Goal: Information Seeking & Learning: Find specific page/section

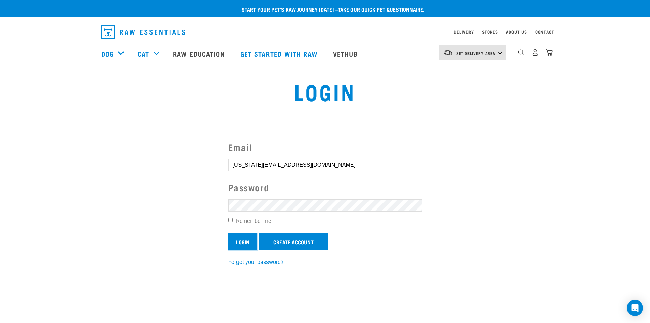
click at [252, 245] on input "Login" at bounding box center [242, 241] width 29 height 16
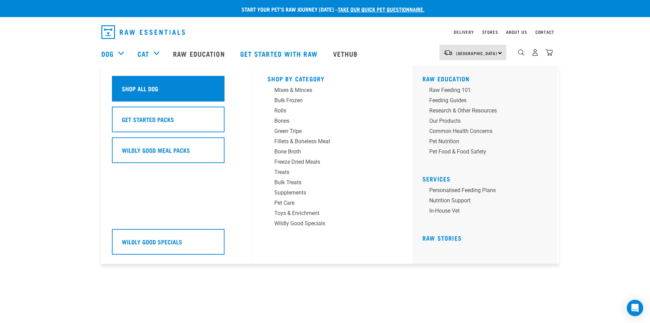
click at [123, 86] on h5 "Shop All Dog" at bounding box center [140, 88] width 37 height 9
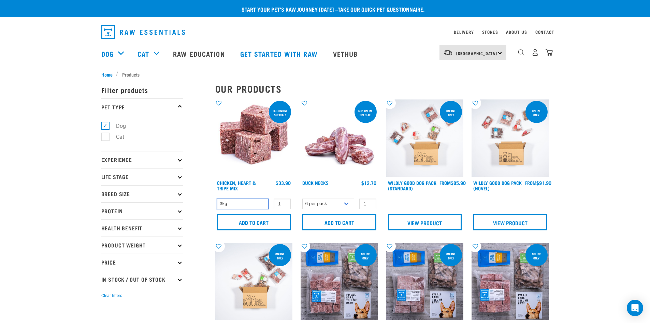
click at [254, 203] on select "3kg" at bounding box center [243, 203] width 52 height 11
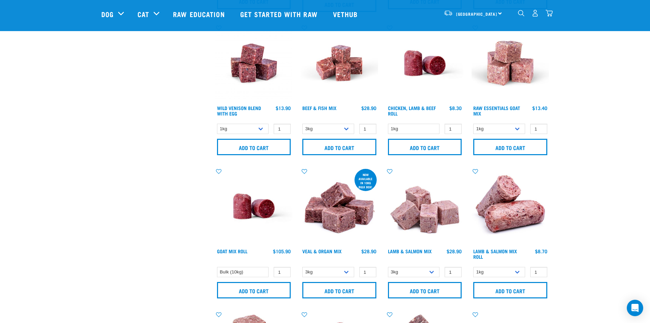
scroll to position [478, 0]
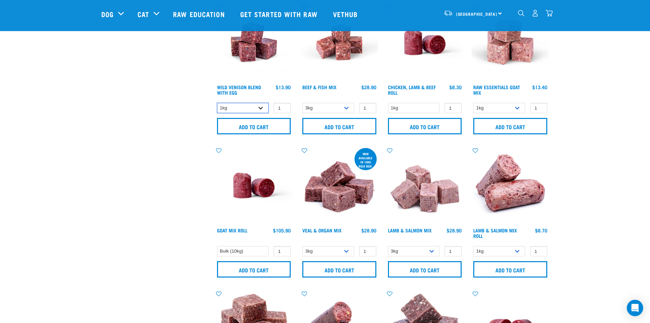
click at [258, 109] on select "1kg 3kg" at bounding box center [243, 108] width 52 height 11
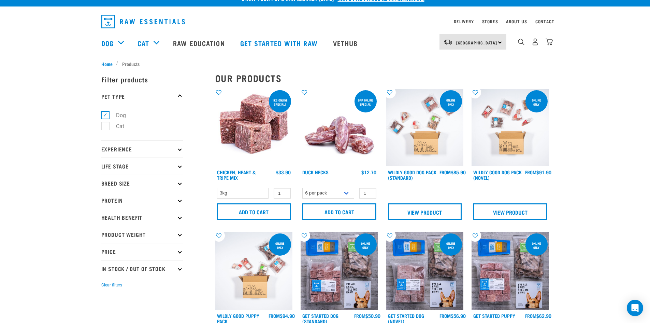
scroll to position [0, 0]
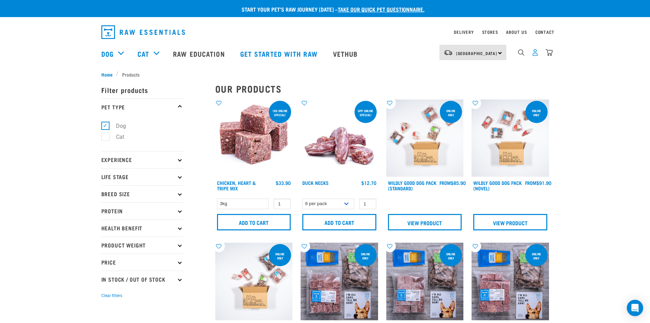
click at [537, 56] on img "dropdown navigation" at bounding box center [535, 52] width 7 height 7
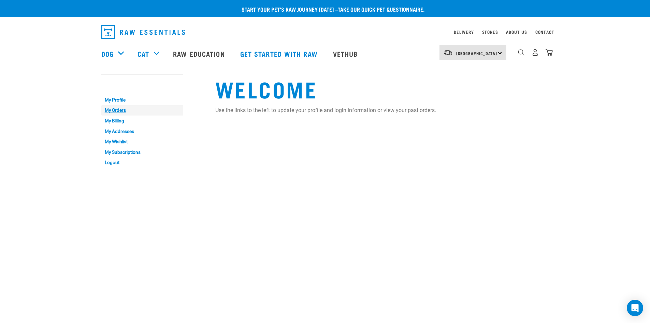
click at [117, 107] on link "My Orders" at bounding box center [142, 110] width 82 height 11
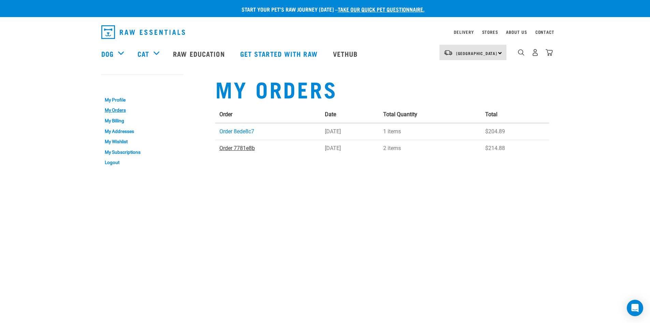
click at [239, 150] on link "Order 7781e8b" at bounding box center [238, 148] width 36 height 6
click at [235, 131] on link "Order 8ede8c7" at bounding box center [237, 131] width 35 height 6
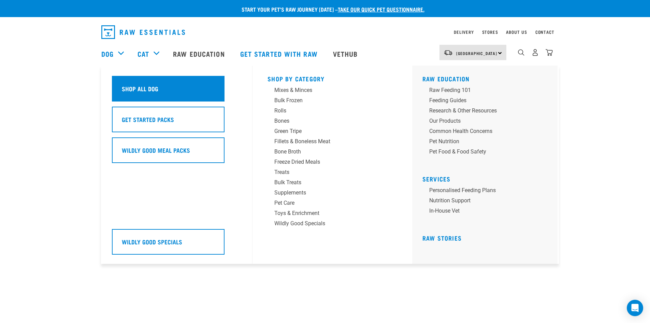
click at [133, 87] on h5 "Shop All Dog" at bounding box center [140, 88] width 37 height 9
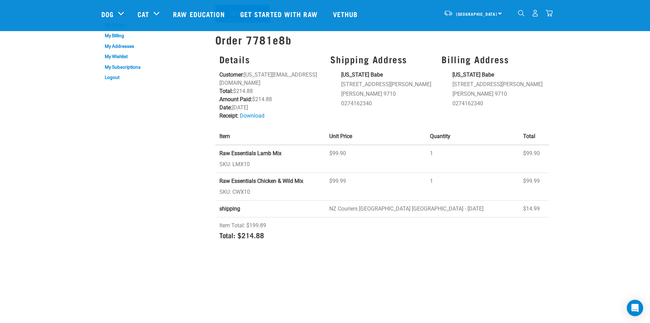
scroll to position [34, 0]
drag, startPoint x: 218, startPoint y: 157, endPoint x: 281, endPoint y: 155, distance: 63.2
click at [281, 155] on td "Raw Essentials Lamb Mix SKU: LMX10" at bounding box center [270, 159] width 110 height 28
click at [281, 156] on strong "Raw Essentials Lamb Mix" at bounding box center [251, 154] width 62 height 6
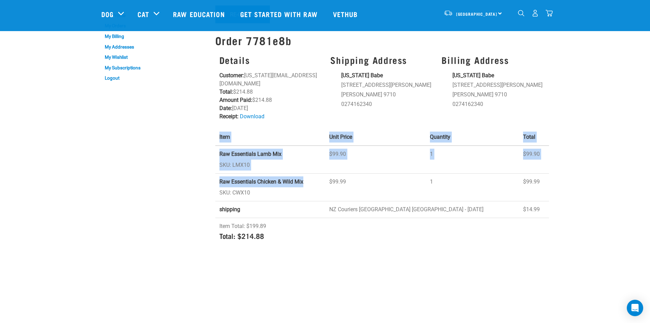
drag, startPoint x: 213, startPoint y: 177, endPoint x: 310, endPoint y: 181, distance: 97.4
click at [310, 181] on div "< BACK Re-Order Re-order Order 7781e8b Details Customer: georgia_babe_12@hotmai…" at bounding box center [382, 117] width 342 height 270
click at [310, 183] on td "Raw Essentials Chicken & Wild Mix SKU: CWX10" at bounding box center [270, 187] width 110 height 28
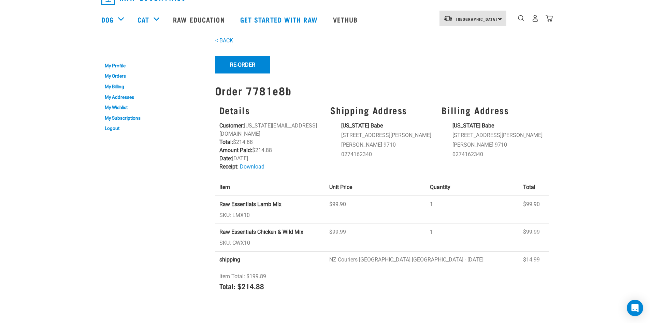
scroll to position [0, 0]
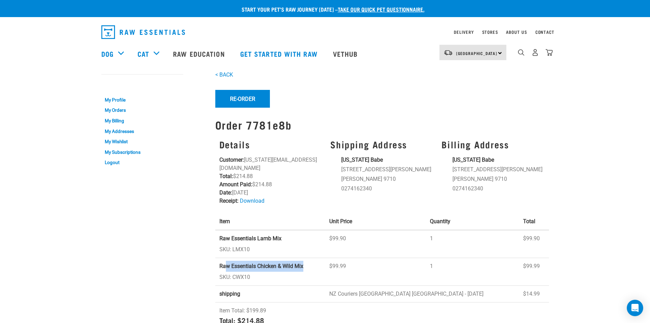
drag, startPoint x: 307, startPoint y: 266, endPoint x: 221, endPoint y: 268, distance: 85.4
click at [224, 268] on td "Raw Essentials Chicken & Wild Mix SKU: CWX10" at bounding box center [270, 272] width 110 height 28
click at [220, 268] on strong "Raw Essentials Chicken & Wild Mix" at bounding box center [262, 266] width 84 height 6
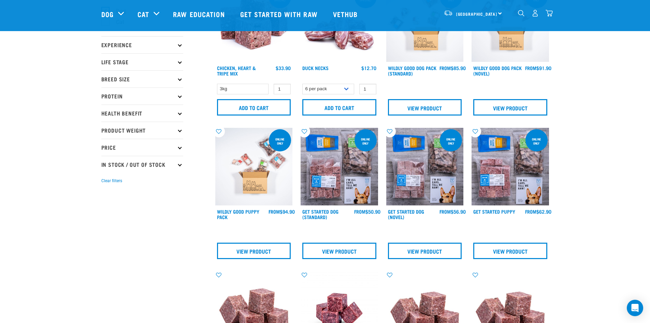
scroll to position [68, 0]
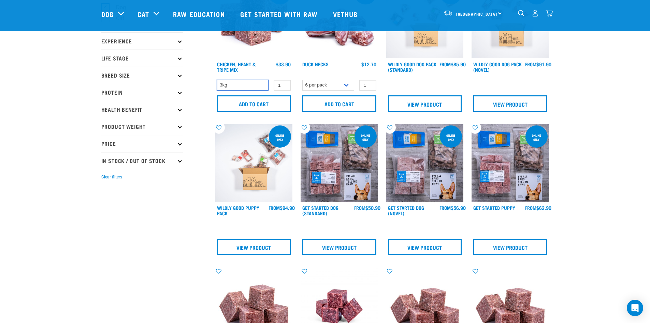
click at [256, 87] on select "3kg" at bounding box center [243, 85] width 52 height 11
click at [256, 86] on select "3kg" at bounding box center [243, 85] width 52 height 11
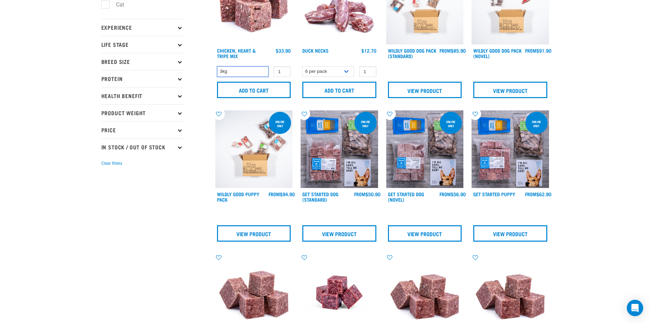
scroll to position [205, 0]
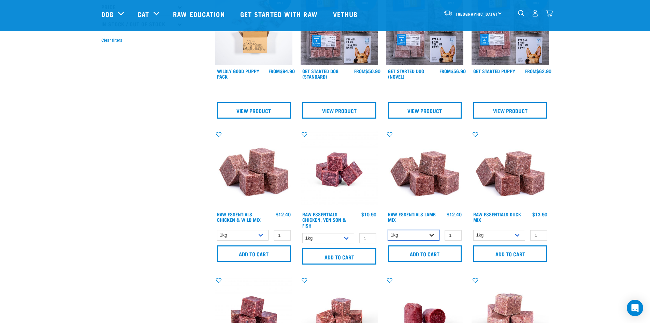
click at [431, 234] on select "1kg 3kg Bulk (20kg)" at bounding box center [414, 235] width 52 height 11
select select "758"
click at [388, 230] on select "1kg 3kg Bulk (20kg)" at bounding box center [414, 235] width 52 height 11
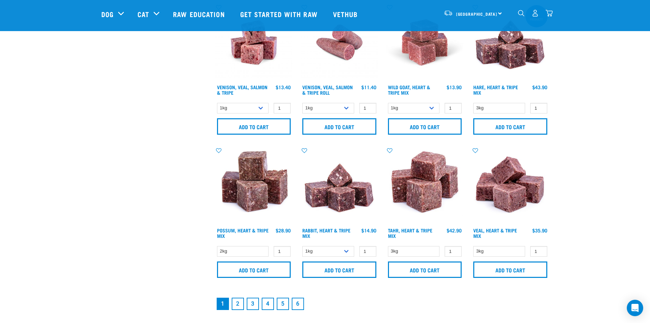
scroll to position [956, 0]
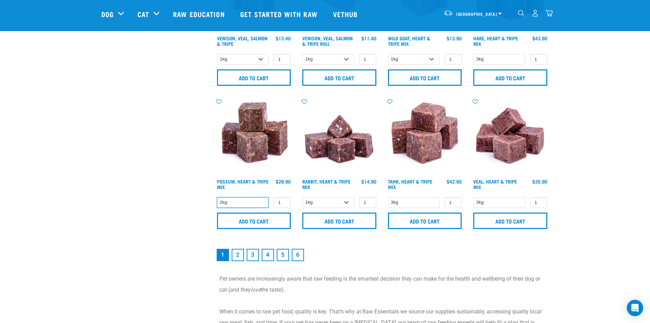
click at [237, 206] on select "2kg" at bounding box center [243, 202] width 52 height 11
click at [515, 293] on p "Pet owners are increasingly aware that raw feeding is the smartest decision the…" at bounding box center [383, 284] width 326 height 22
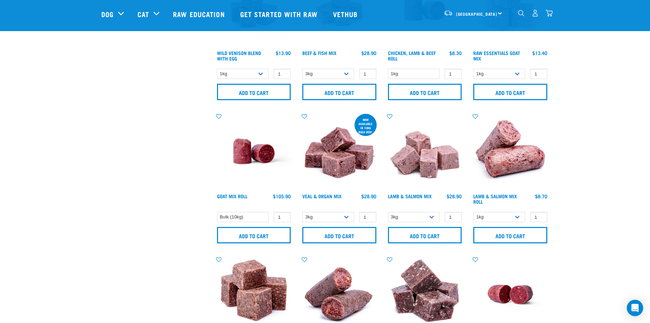
scroll to position [341, 0]
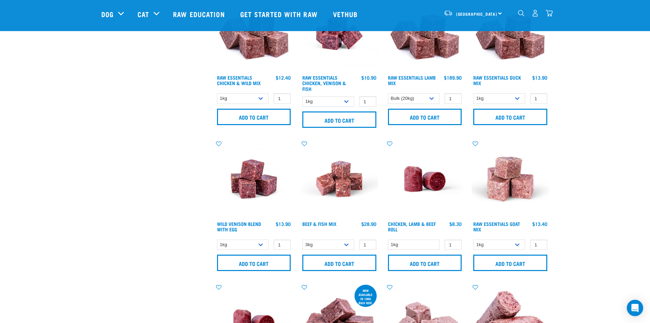
click at [525, 14] on div "0" at bounding box center [535, 12] width 35 height 15
click at [518, 15] on img "dropdown navigation" at bounding box center [521, 13] width 6 height 6
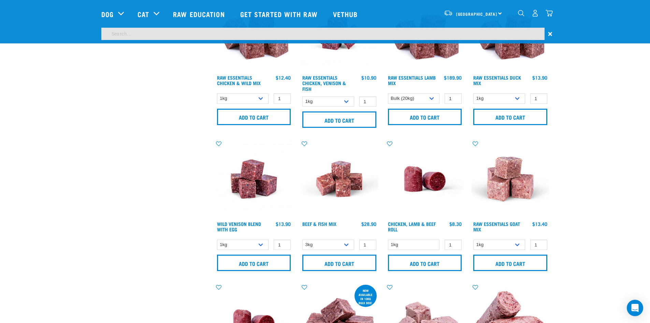
click at [147, 40] on div "×" at bounding box center [325, 36] width 650 height 16
click at [142, 36] on input "search" at bounding box center [322, 34] width 443 height 12
type input "chicken"
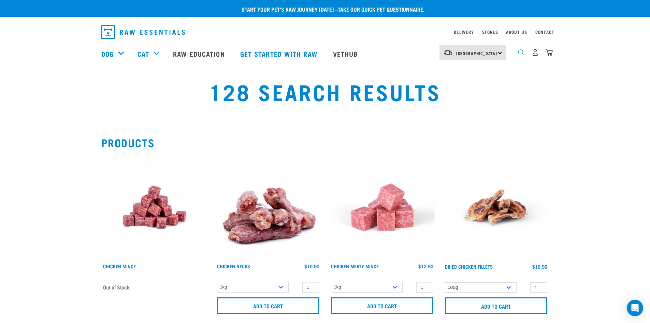
click at [521, 52] on img "dropdown navigation" at bounding box center [521, 52] width 6 height 6
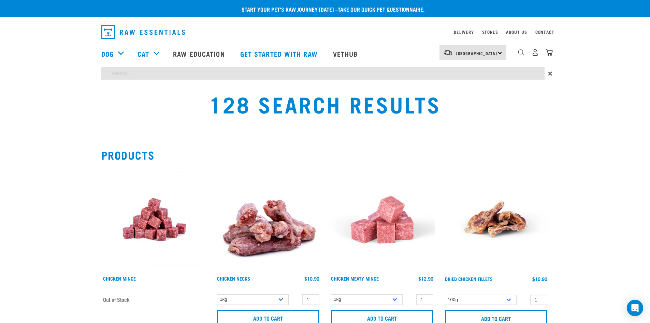
click at [120, 76] on input "search" at bounding box center [322, 73] width 443 height 12
type input "lamb"
